Goal: Use online tool/utility: Utilize a website feature to perform a specific function

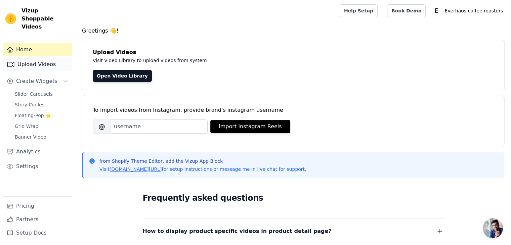
click at [25, 58] on link "Upload Videos" at bounding box center [38, 64] width 70 height 13
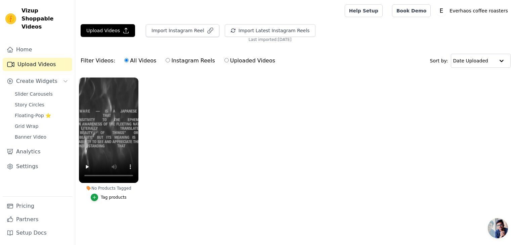
click at [172, 122] on ul "No Products Tagged Tag products" at bounding box center [295, 146] width 441 height 145
click at [23, 91] on span "Slider Carousels" at bounding box center [34, 94] width 38 height 7
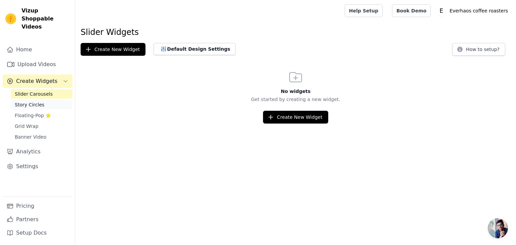
click at [26, 102] on span "Story Circles" at bounding box center [30, 105] width 30 height 7
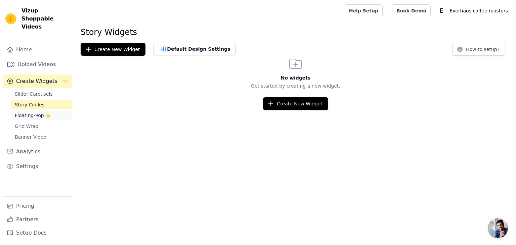
click at [25, 112] on link "Floating-Pop ⭐" at bounding box center [42, 115] width 62 height 9
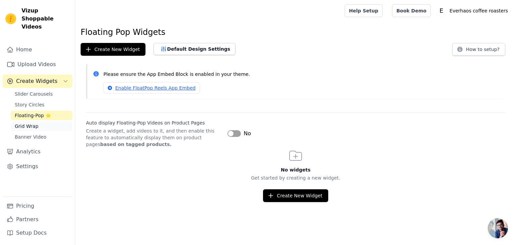
click at [25, 123] on span "Grid Wrap" at bounding box center [27, 126] width 24 height 7
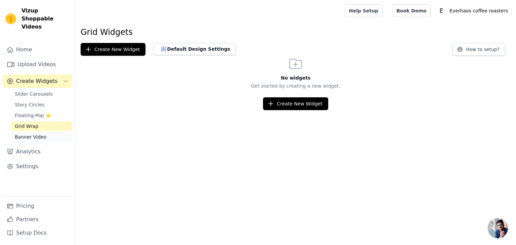
click at [26, 134] on span "Banner Video" at bounding box center [31, 137] width 32 height 7
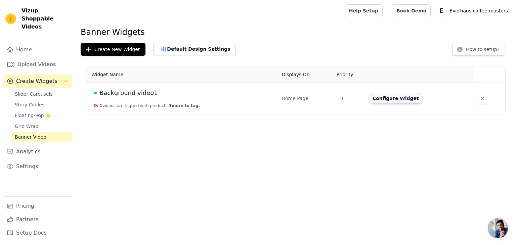
click at [398, 96] on button "Configure Widget" at bounding box center [396, 98] width 54 height 11
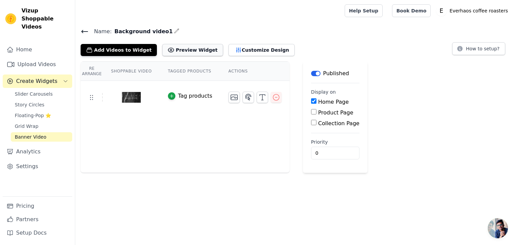
click at [175, 48] on button "Preview Widget" at bounding box center [192, 50] width 61 height 12
